Goal: Information Seeking & Learning: Learn about a topic

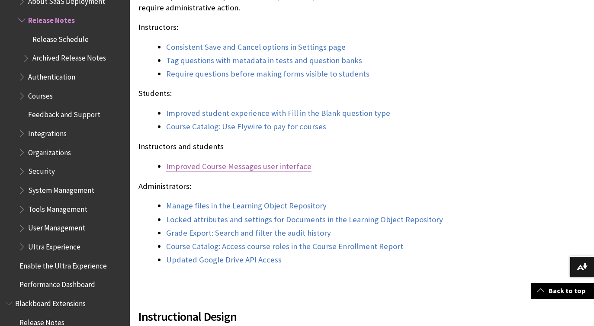
scroll to position [957, 0]
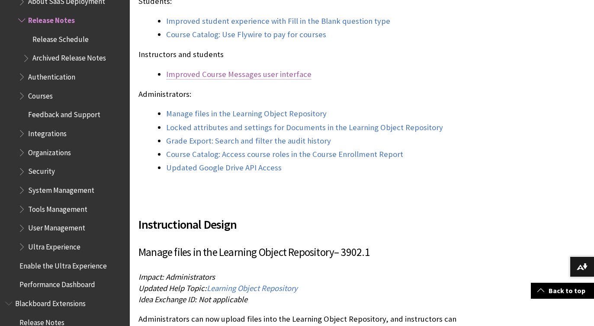
click at [202, 80] on link "Improved Course Messages user interface" at bounding box center [238, 74] width 145 height 10
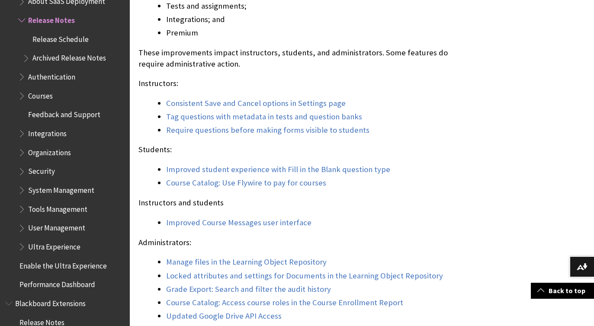
scroll to position [875, 0]
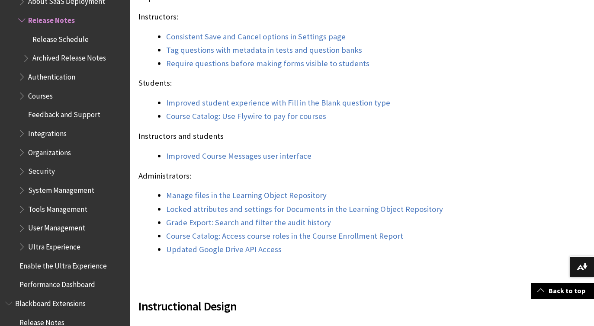
click at [385, 135] on div "The October 2025 - 3902.1 release is robust with features in four areas: Instru…" at bounding box center [297, 71] width 319 height 369
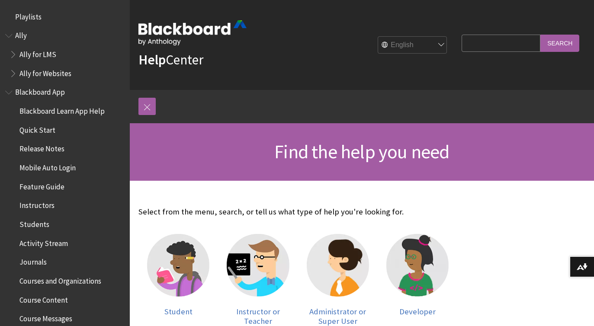
click at [482, 53] on fieldset "Search Query Search" at bounding box center [520, 45] width 128 height 26
click at [485, 45] on input "Search Query" at bounding box center [501, 43] width 79 height 17
type input "mastery gradebook"
click at [540, 35] on input "Search" at bounding box center [559, 43] width 39 height 17
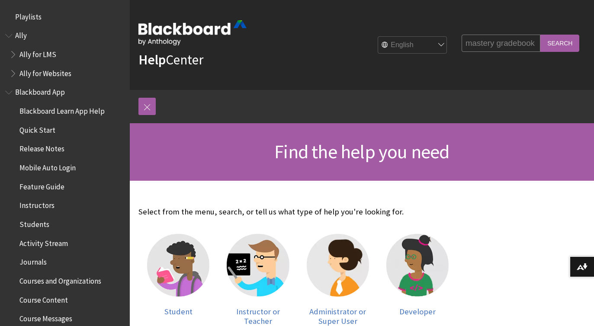
scroll to position [0, 0]
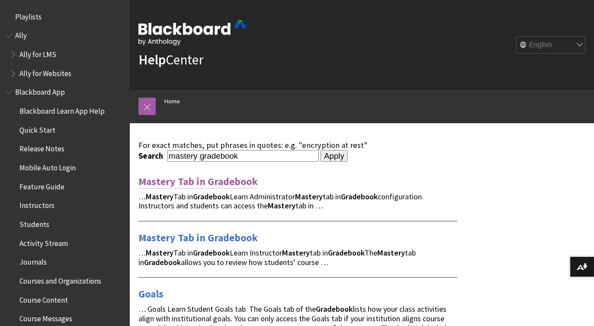
click at [176, 183] on link "Mastery Tab in Gradebook" at bounding box center [197, 182] width 119 height 14
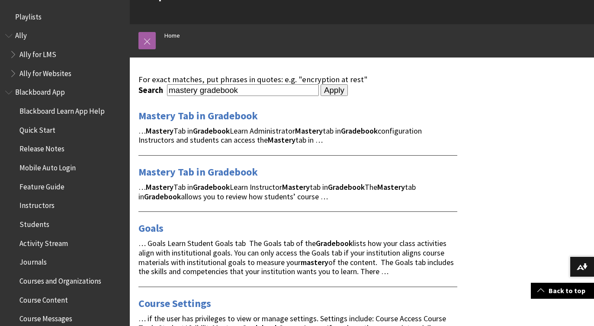
scroll to position [29, 0]
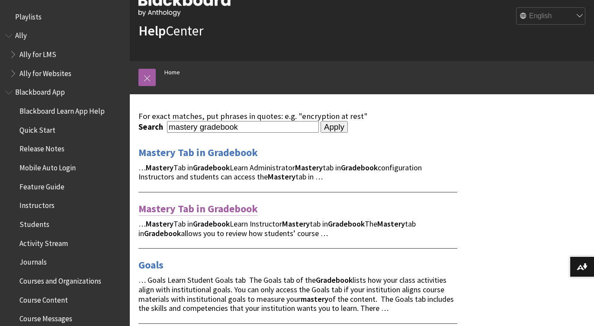
click at [187, 212] on link "Mastery Tab in Gradebook" at bounding box center [197, 209] width 119 height 14
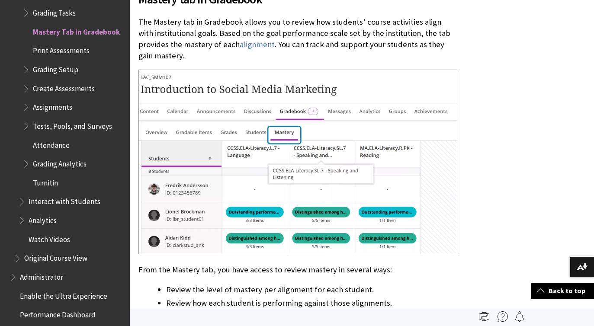
scroll to position [246, 0]
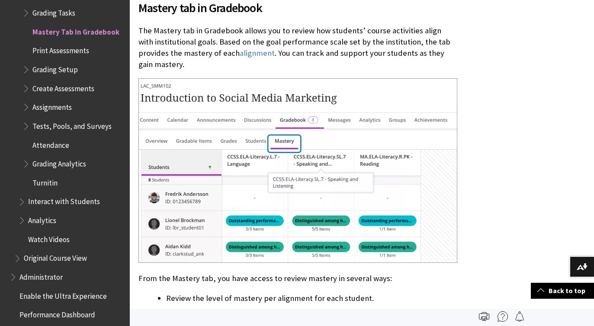
drag, startPoint x: 454, startPoint y: 55, endPoint x: 138, endPoint y: 30, distance: 316.3
click at [138, 30] on p "The Mastery tab in Gradebook allows you to review how students’ course activiti…" at bounding box center [297, 47] width 319 height 45
copy p "The Mastery tab in Gradebook allows you to review how students’ course activiti…"
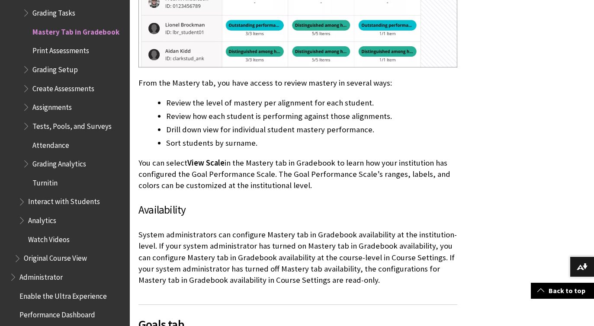
scroll to position [451, 0]
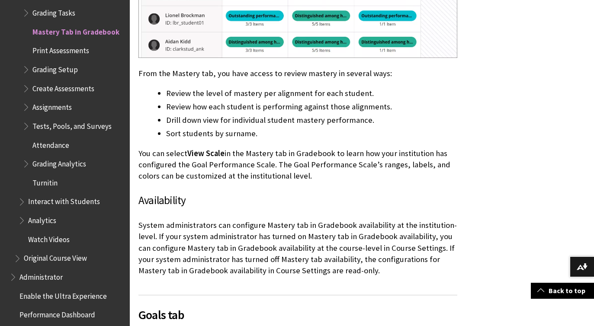
drag, startPoint x: 167, startPoint y: 82, endPoint x: 273, endPoint y: 121, distance: 112.7
click at [273, 121] on ul "Review the level of mastery per alignment for each student. Review how each stu…" at bounding box center [297, 113] width 319 height 52
copy ul "Review the level of mastery per alignment for each student. Review how each stu…"
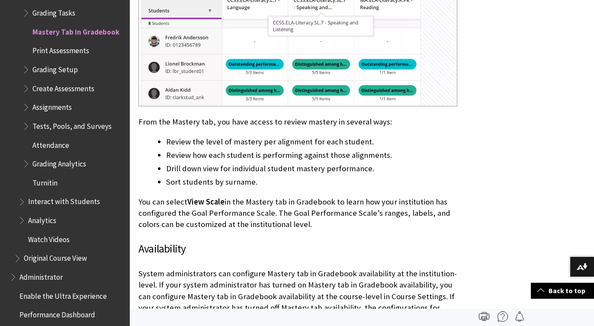
scroll to position [397, 0]
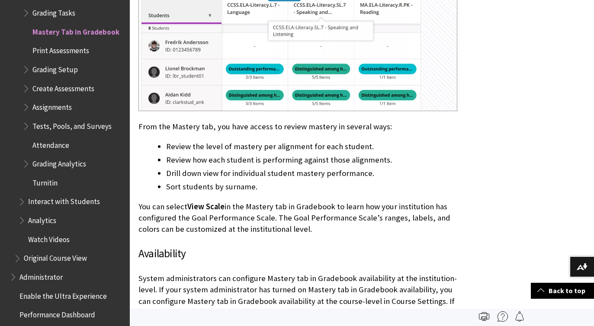
copy ul "Review the level of mastery per alignment for each student. Review how each stu…"
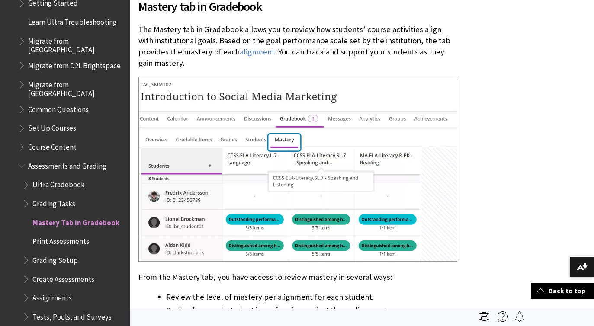
scroll to position [0, 0]
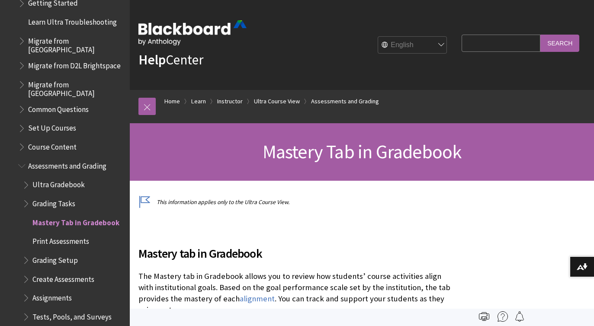
click at [480, 44] on input "Search Query" at bounding box center [501, 43] width 79 height 17
type input "achievements"
click at [540, 35] on input "Search" at bounding box center [559, 43] width 39 height 17
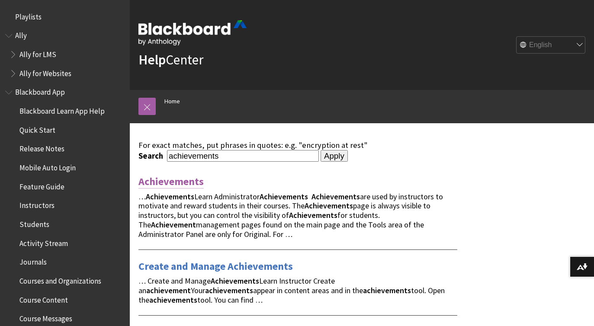
click at [168, 184] on link "Achievements" at bounding box center [170, 182] width 65 height 14
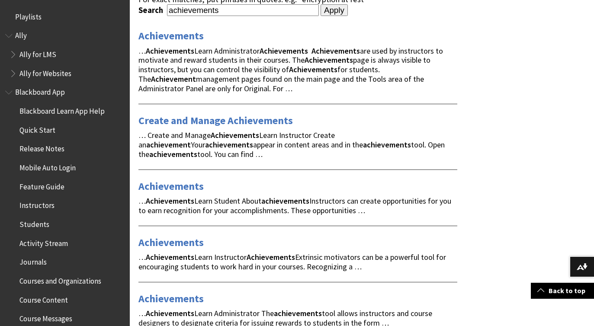
scroll to position [154, 0]
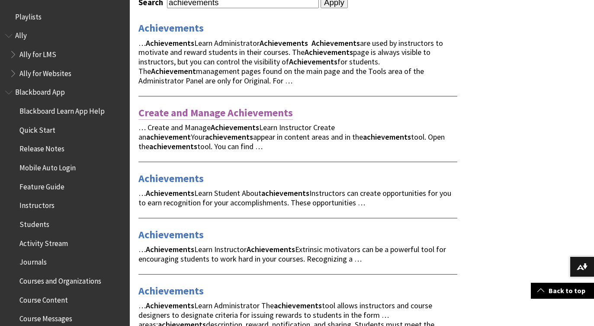
click at [169, 114] on link "Create and Manage Achievements" at bounding box center [215, 113] width 154 height 14
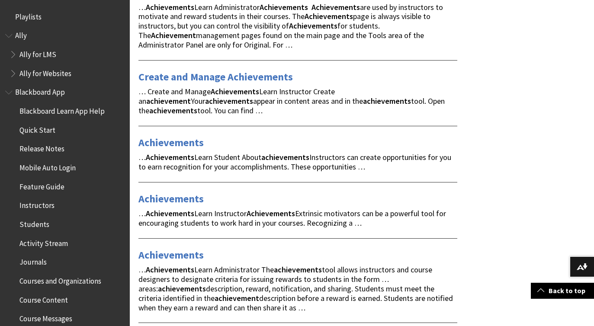
scroll to position [193, 0]
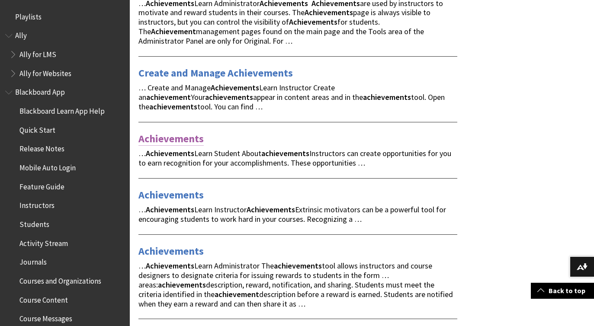
click at [178, 141] on link "Achievements" at bounding box center [170, 139] width 65 height 14
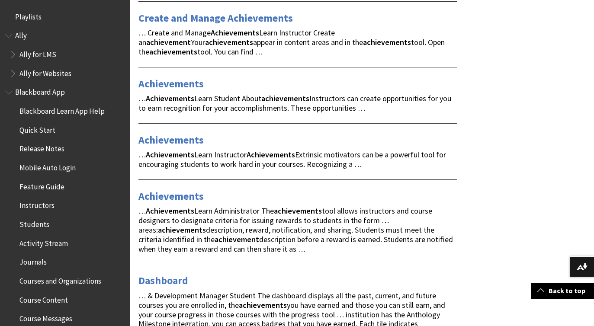
scroll to position [288, 0]
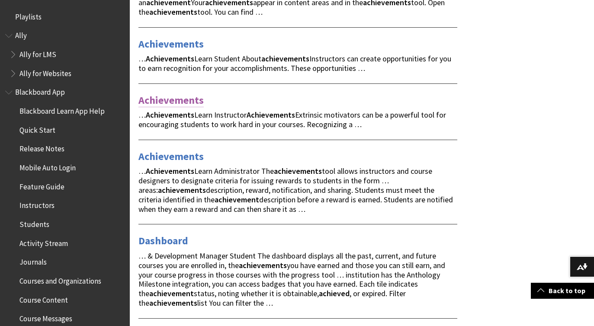
click at [171, 103] on link "Achievements" at bounding box center [170, 100] width 65 height 14
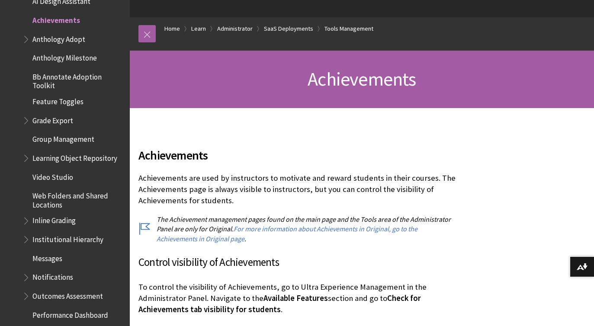
scroll to position [103, 0]
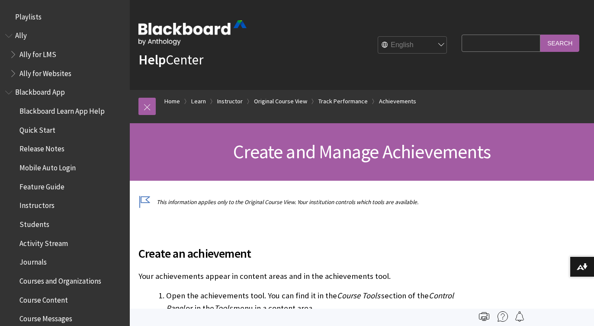
scroll to position [1311, 0]
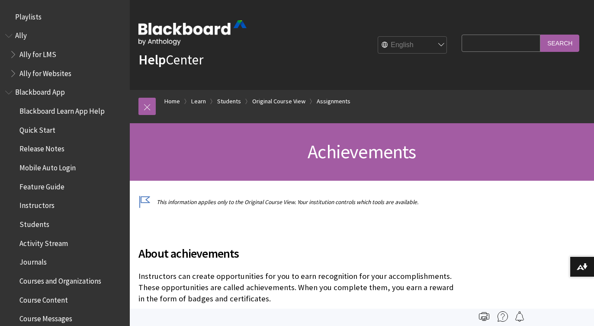
scroll to position [1116, 0]
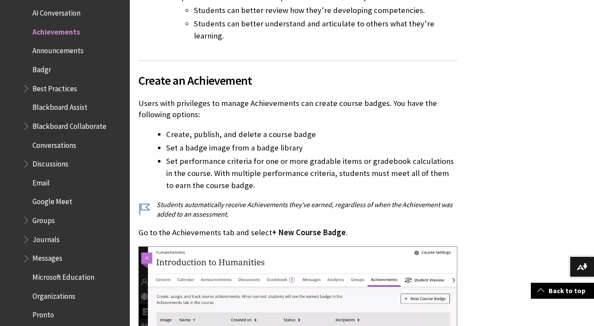
scroll to position [562, 0]
drag, startPoint x: 165, startPoint y: 110, endPoint x: 236, endPoint y: 162, distance: 88.2
click at [236, 162] on ul "Create, publish, and delete a course badge Set a badge image from a badge libra…" at bounding box center [297, 159] width 319 height 63
copy ul "Create, publish, and delete a course badge Set a badge image from a badge libra…"
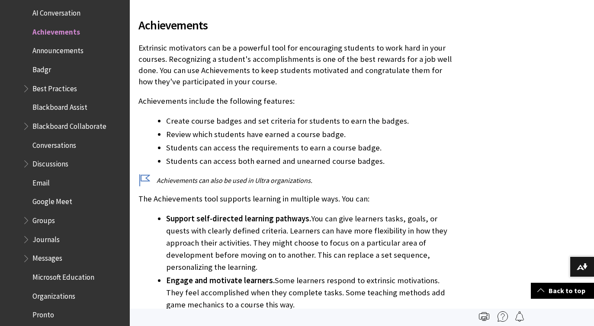
scroll to position [173, 0]
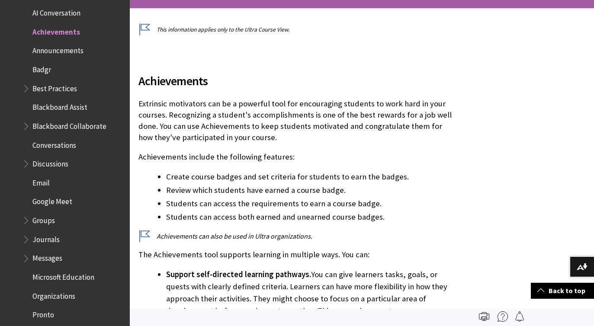
drag, startPoint x: 155, startPoint y: 174, endPoint x: 399, endPoint y: 218, distance: 247.9
click at [399, 218] on ul "Create course badges and set criteria for students to earn the badges. Review w…" at bounding box center [297, 197] width 319 height 52
copy ul "Create course badges and set criteria for students to earn the badges. Review w…"
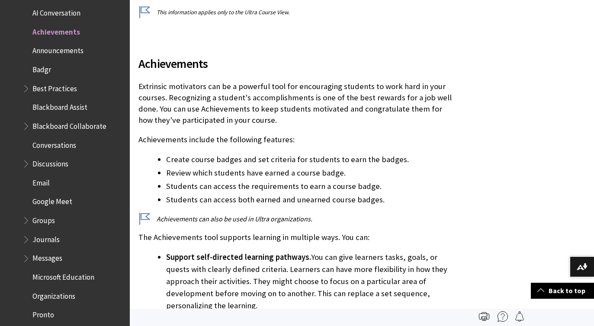
scroll to position [0, 0]
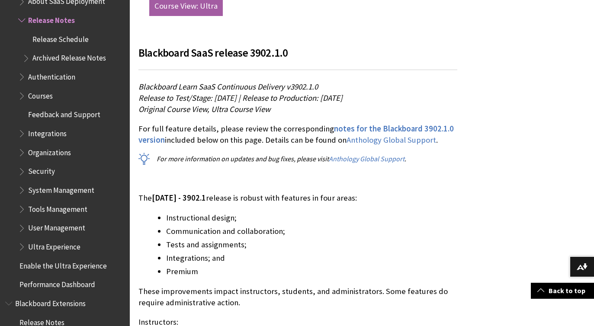
scroll to position [575, 0]
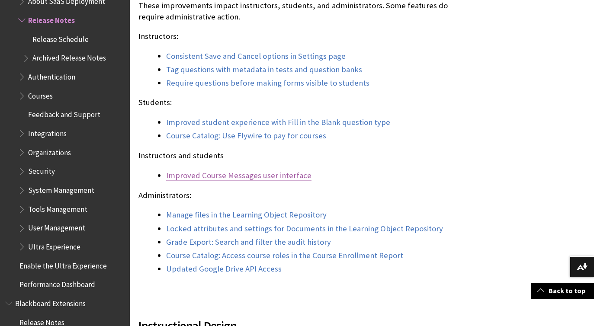
click at [198, 181] on link "Improved Course Messages user interface" at bounding box center [238, 175] width 145 height 10
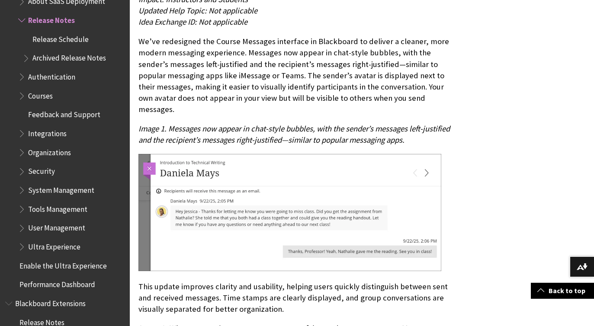
scroll to position [2826, 0]
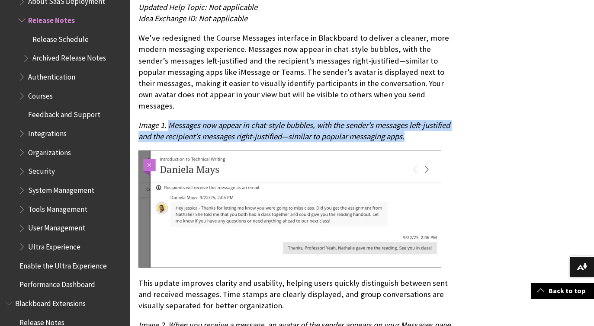
drag, startPoint x: 170, startPoint y: 112, endPoint x: 413, endPoint y: 128, distance: 243.2
click at [413, 128] on p "Image 1. Messages now appear in chat-style bubbles, with the sender’s messages …" at bounding box center [297, 131] width 319 height 22
copy span "Messages now appear in chat-style bubbles, with the sender’s messages left-just…"
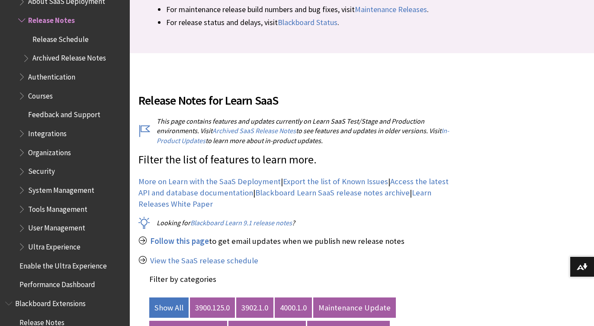
scroll to position [305, 0]
